Goal: Information Seeking & Learning: Learn about a topic

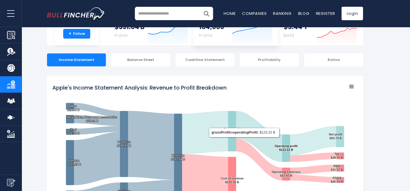
scroll to position [7, 0]
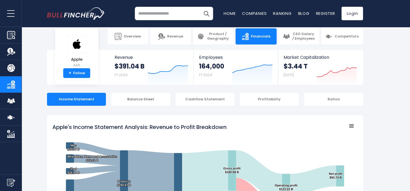
click at [188, 19] on input "search" at bounding box center [174, 14] width 78 height 14
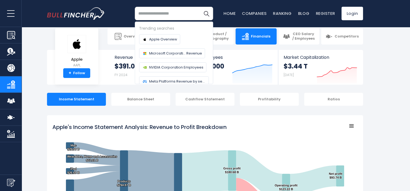
click at [188, 19] on input "search" at bounding box center [174, 14] width 78 height 14
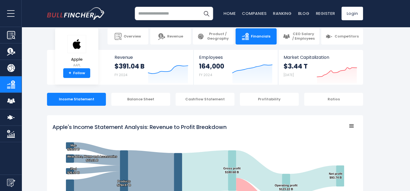
click at [188, 19] on input "search" at bounding box center [174, 14] width 78 height 14
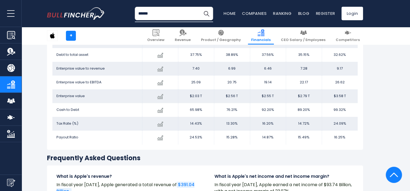
scroll to position [1142, 0]
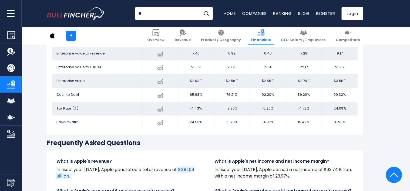
type input "*"
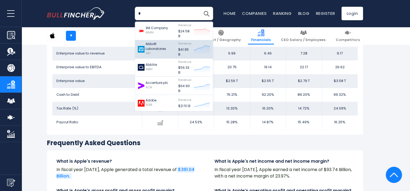
type input "*"
click at [165, 48] on p "Abbott Laboratories" at bounding box center [161, 47] width 30 height 10
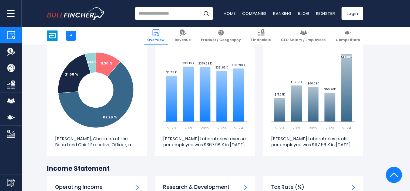
scroll to position [672, 0]
